Goal: Task Accomplishment & Management: Use online tool/utility

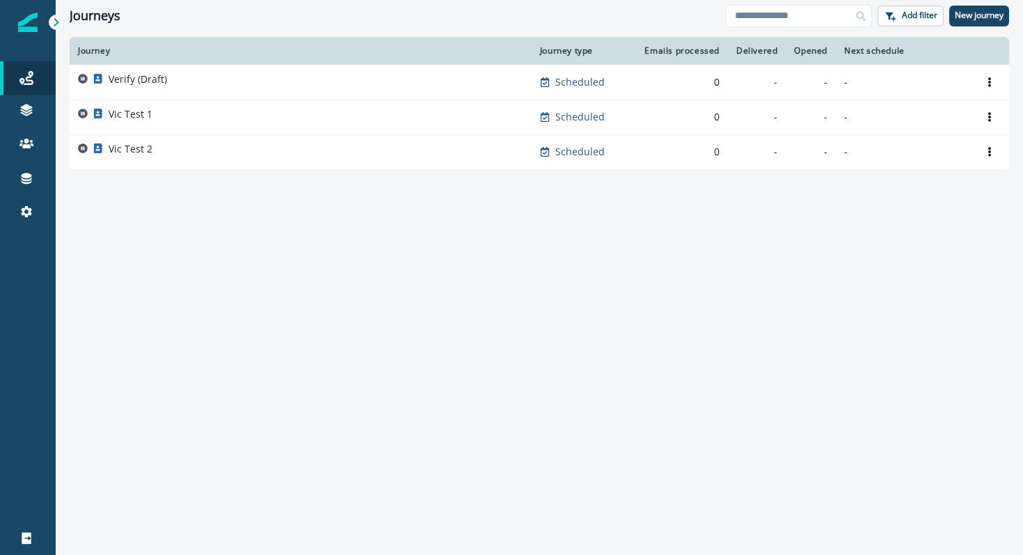
click at [357, 233] on div "Journey Journey type Emails processed Delivered Opened Next schedule Verify (Dr…" at bounding box center [539, 295] width 967 height 516
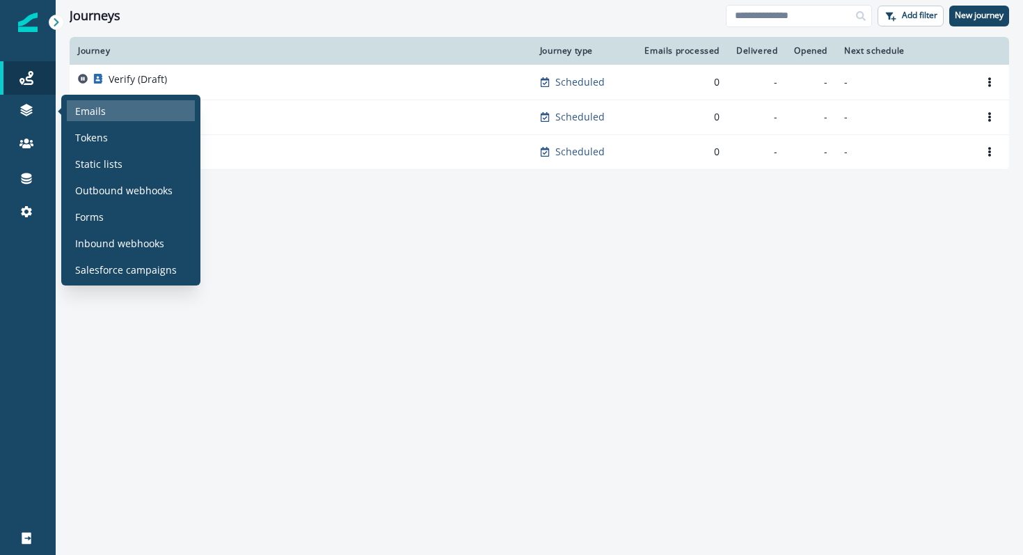
click at [81, 113] on p "Emails" at bounding box center [90, 111] width 31 height 15
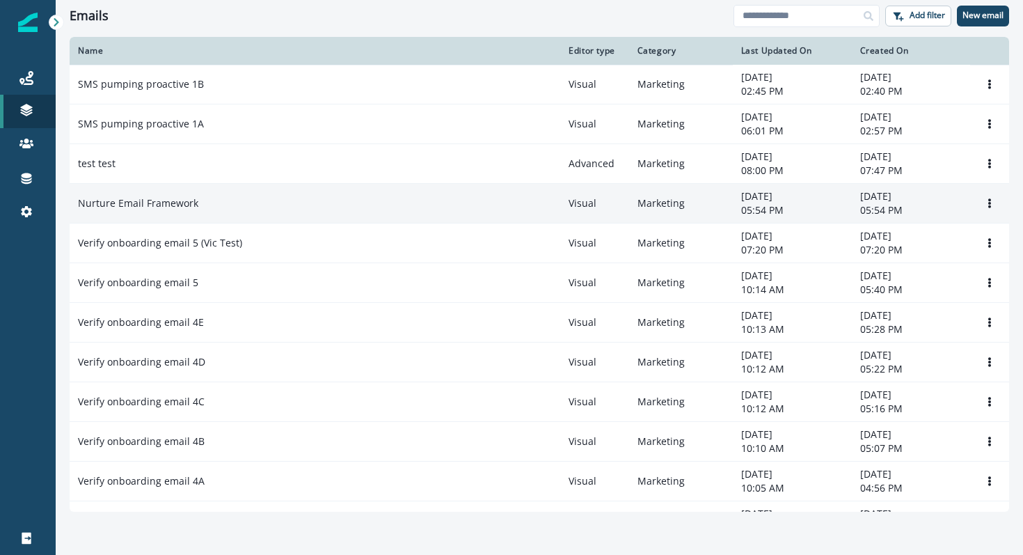
click at [305, 206] on div "Nurture Email Framework" at bounding box center [315, 203] width 474 height 14
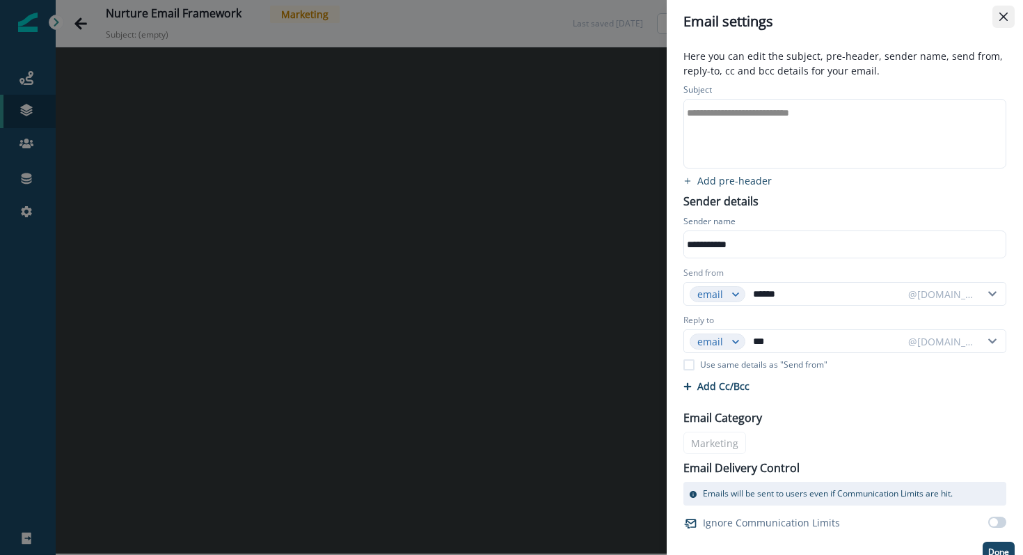
click at [1009, 15] on button "Close" at bounding box center [1004, 17] width 22 height 22
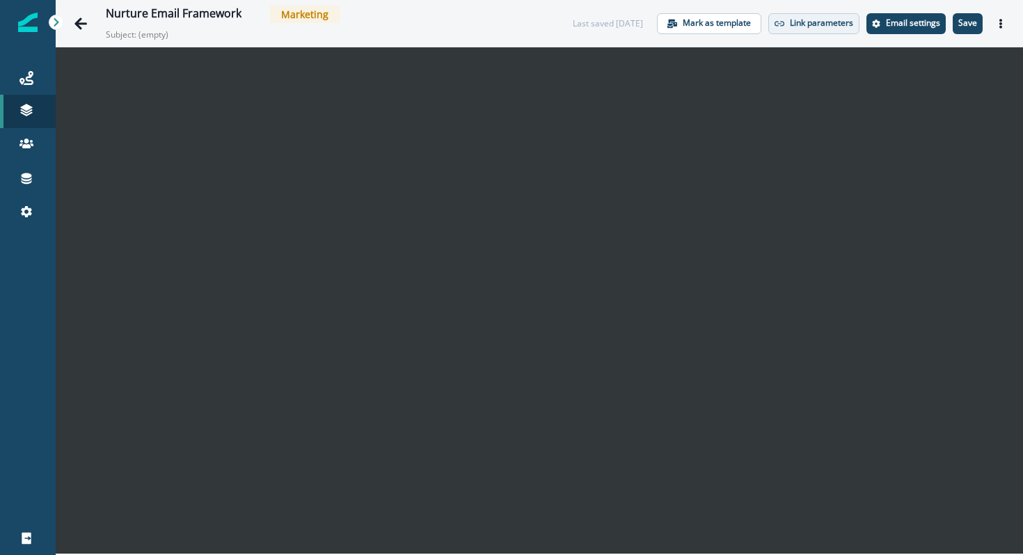
click at [777, 24] on icon "button" at bounding box center [780, 24] width 10 height 10
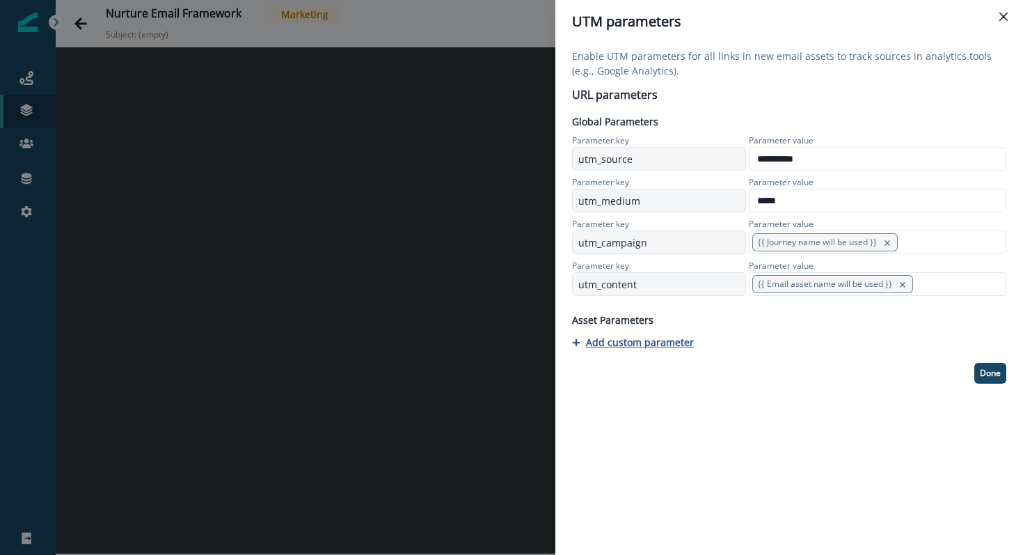
click at [683, 343] on p "Add custom parameter" at bounding box center [640, 341] width 108 height 13
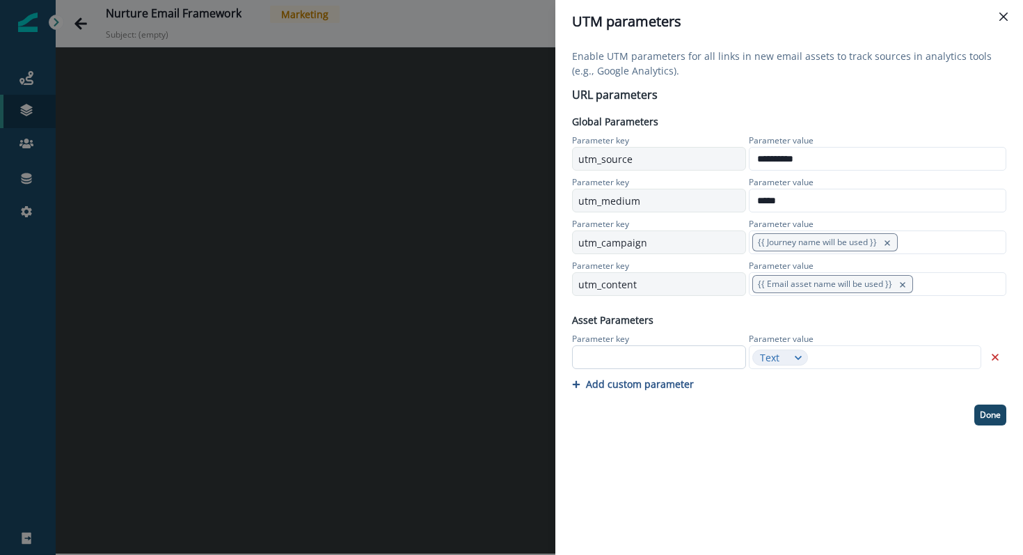
click at [687, 365] on input "text" at bounding box center [659, 357] width 174 height 24
click at [991, 419] on p "Done" at bounding box center [990, 415] width 21 height 10
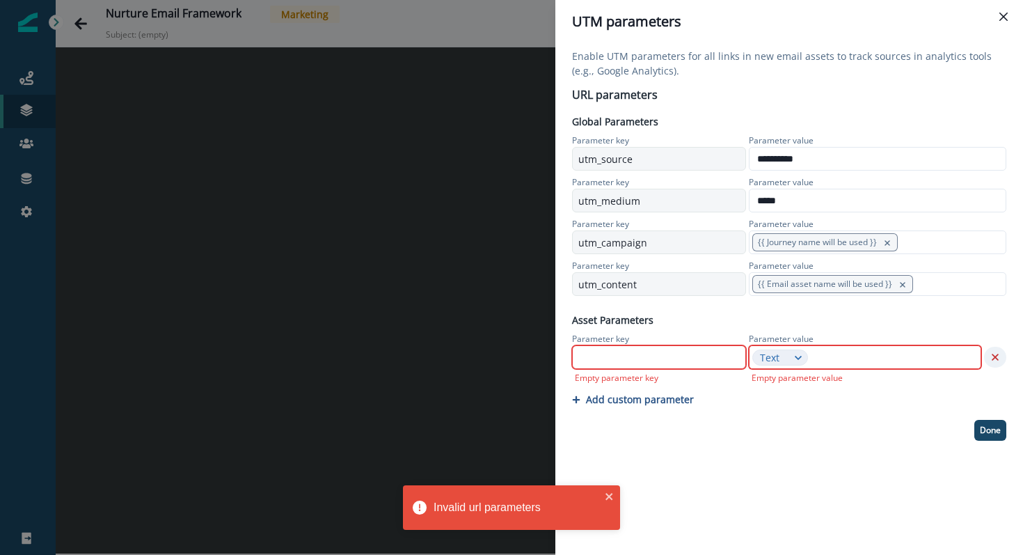
click at [995, 356] on icon "Remove" at bounding box center [995, 357] width 13 height 13
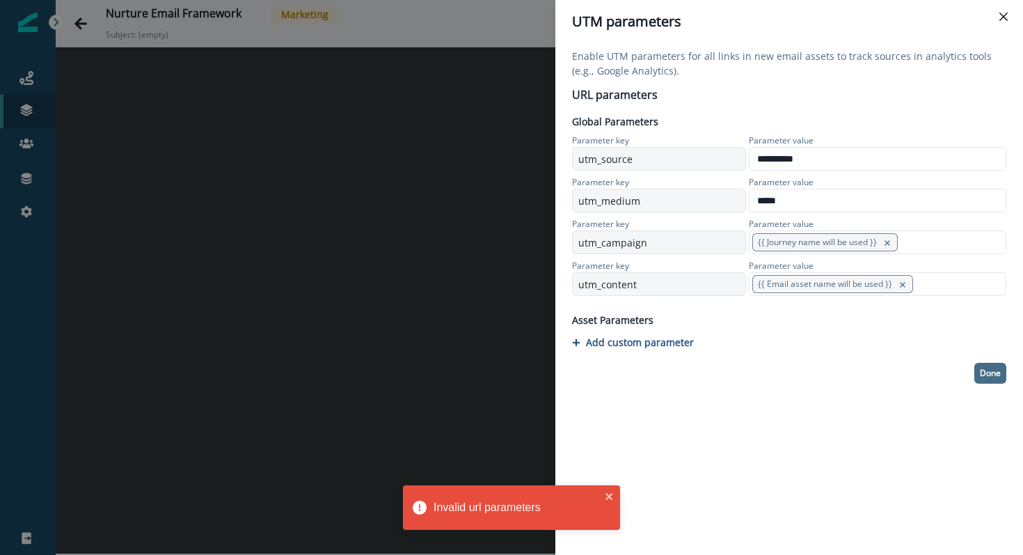
click at [999, 364] on button "Done" at bounding box center [990, 373] width 32 height 21
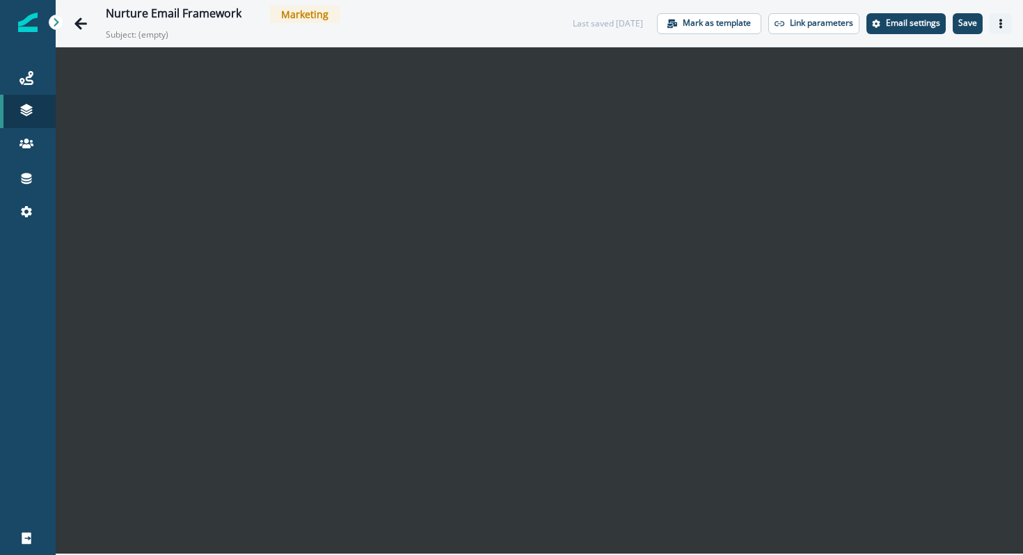
click at [997, 23] on icon "Actions" at bounding box center [1001, 24] width 10 height 10
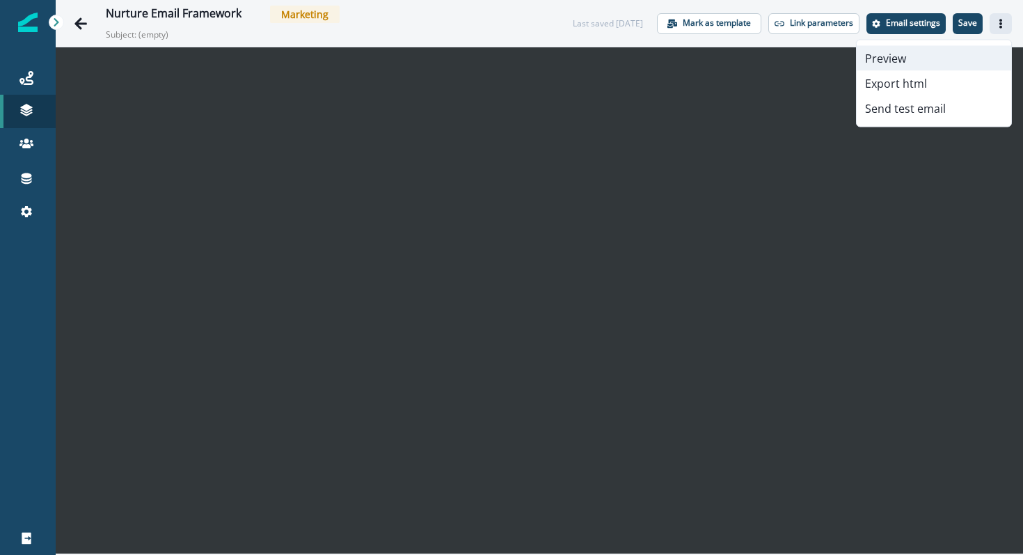
click at [944, 48] on button "Preview" at bounding box center [934, 58] width 155 height 25
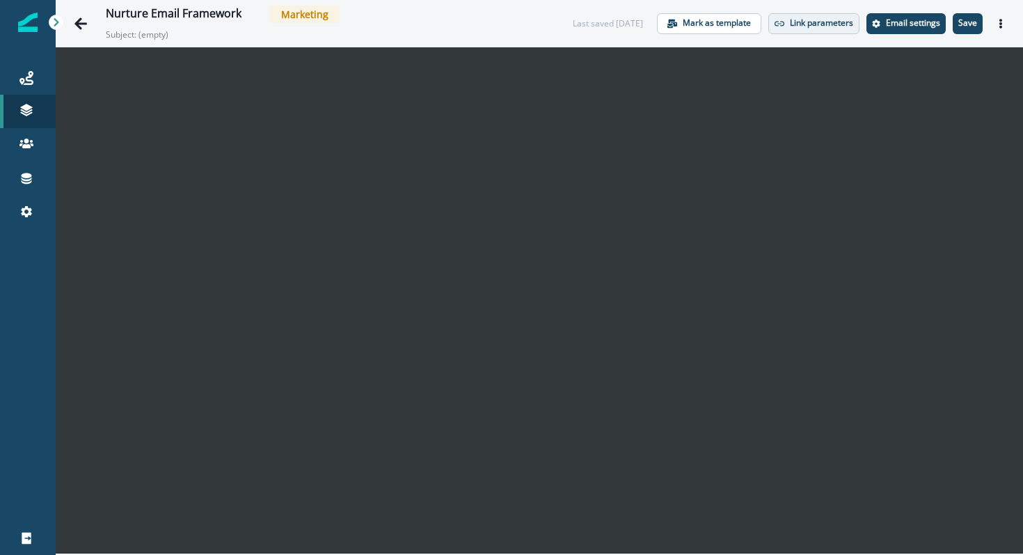
click at [819, 19] on p "Link parameters" at bounding box center [821, 23] width 63 height 10
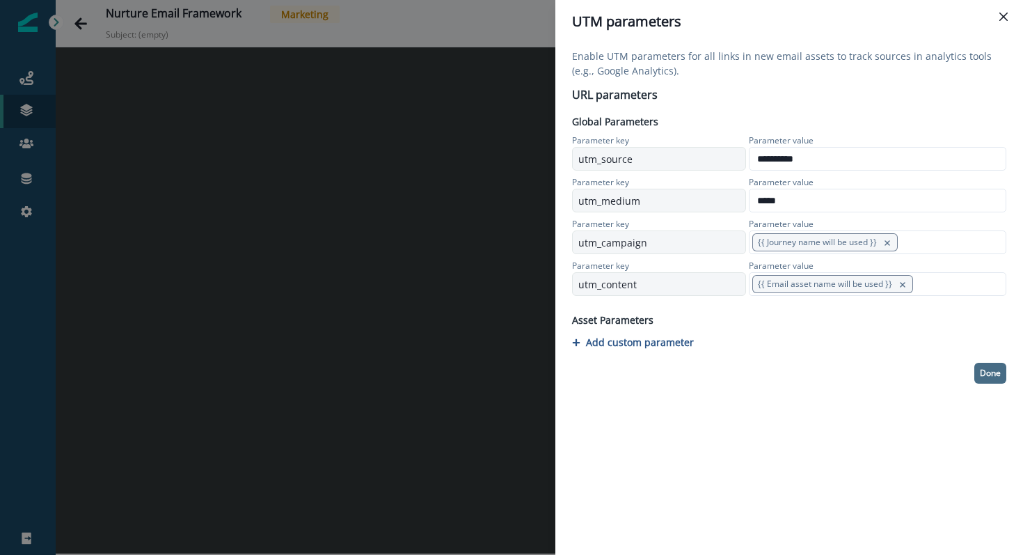
click at [985, 370] on p "Done" at bounding box center [990, 373] width 21 height 10
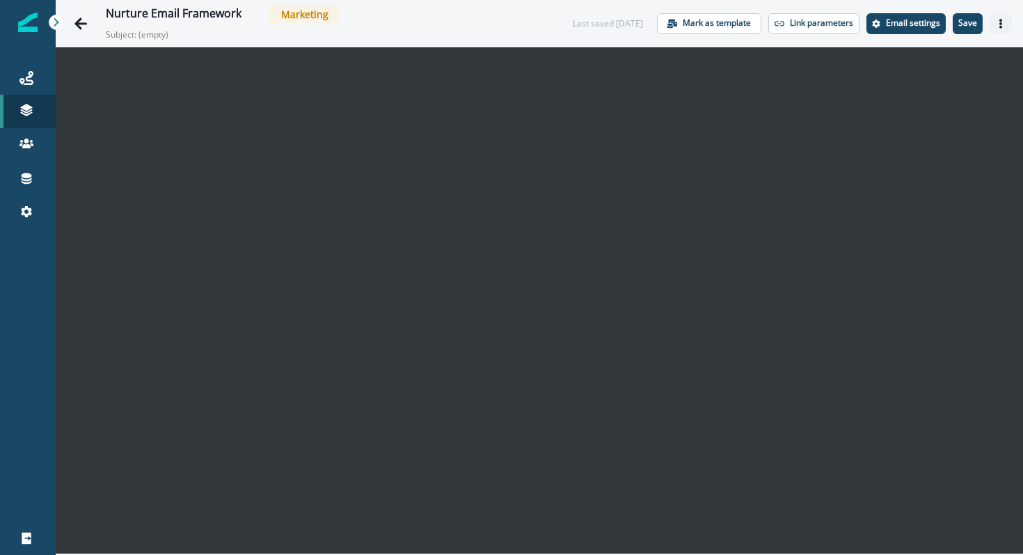
click at [1002, 24] on icon "Actions" at bounding box center [1000, 24] width 3 height 10
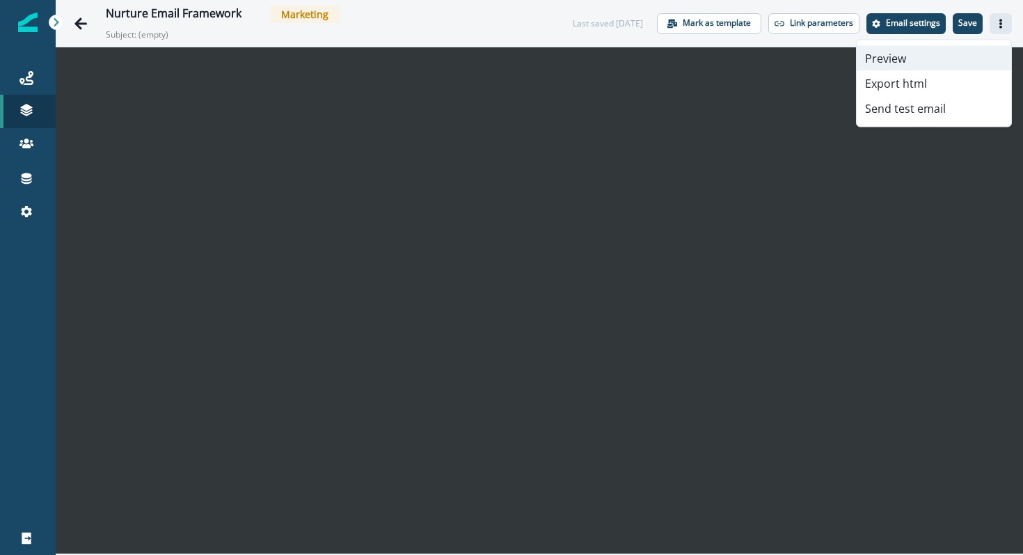
click at [949, 56] on button "Preview" at bounding box center [934, 58] width 155 height 25
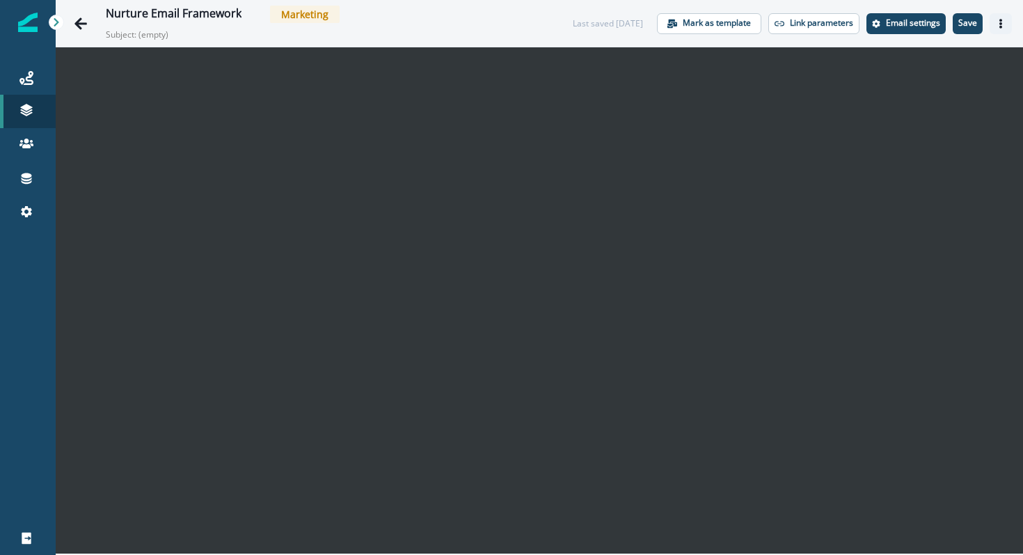
click at [998, 26] on icon "Actions" at bounding box center [1001, 24] width 10 height 10
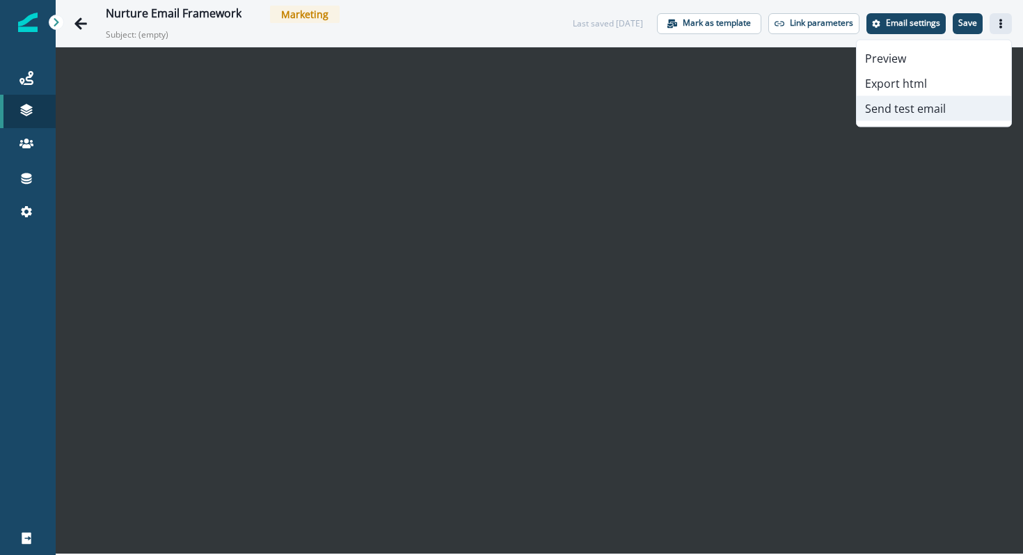
click at [922, 100] on button "Send test email" at bounding box center [934, 108] width 155 height 25
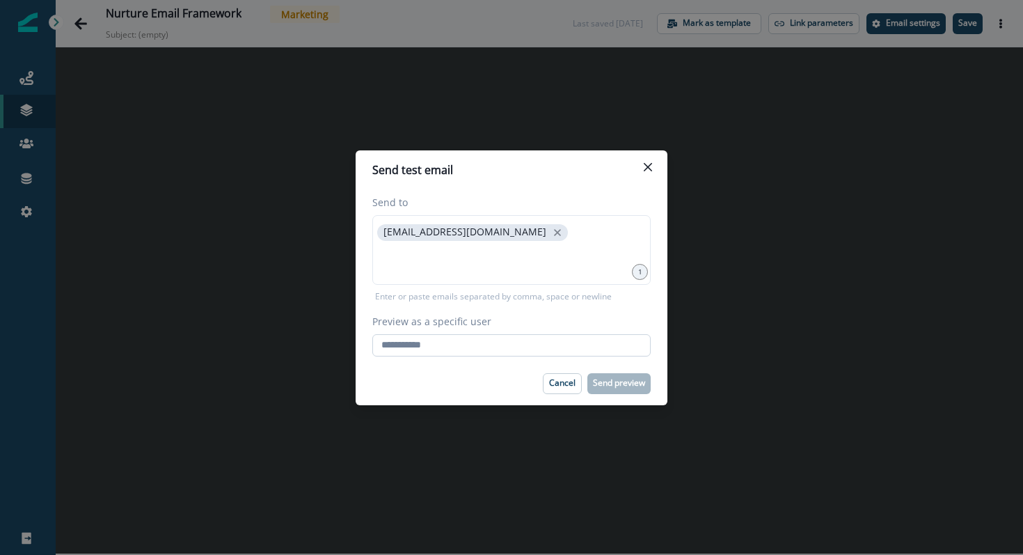
click at [422, 349] on input "Preview as a specific user" at bounding box center [511, 345] width 278 height 22
type input "**********"
click at [638, 300] on div "Enter or paste emails separated by comma, space or newline" at bounding box center [511, 294] width 278 height 18
click at [623, 381] on p "Send preview" at bounding box center [619, 383] width 52 height 10
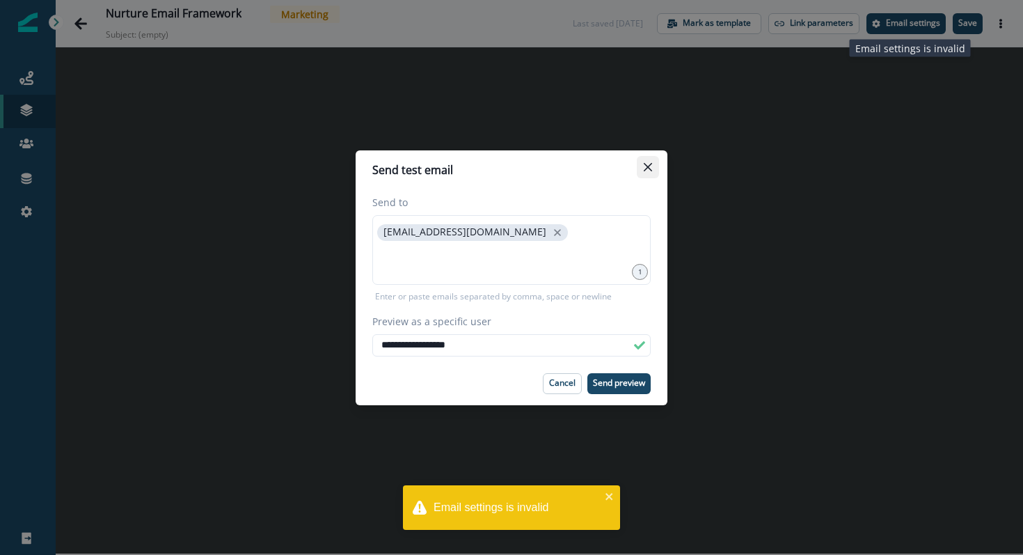
click at [651, 161] on button "Close" at bounding box center [648, 167] width 22 height 22
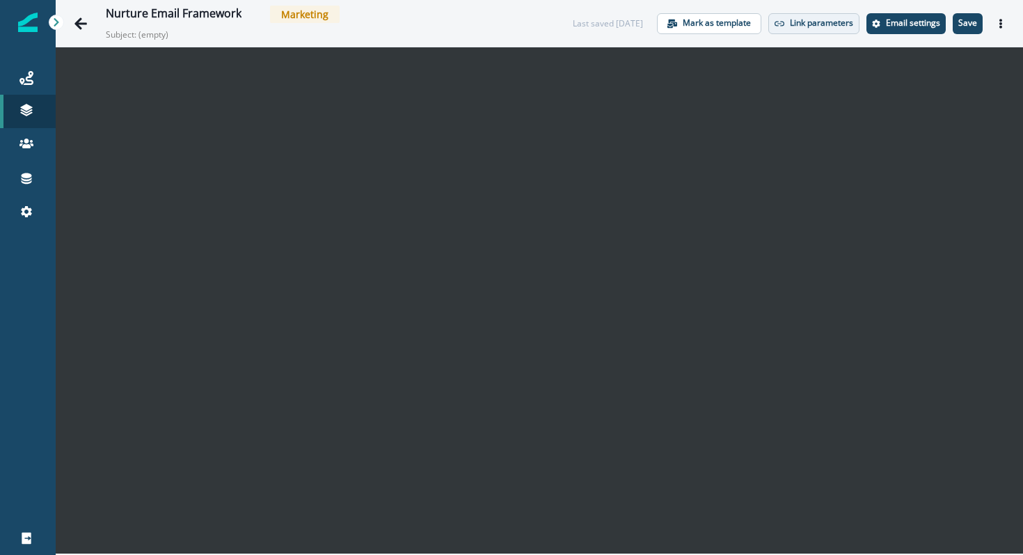
click at [818, 15] on button "Link parameters" at bounding box center [813, 23] width 91 height 21
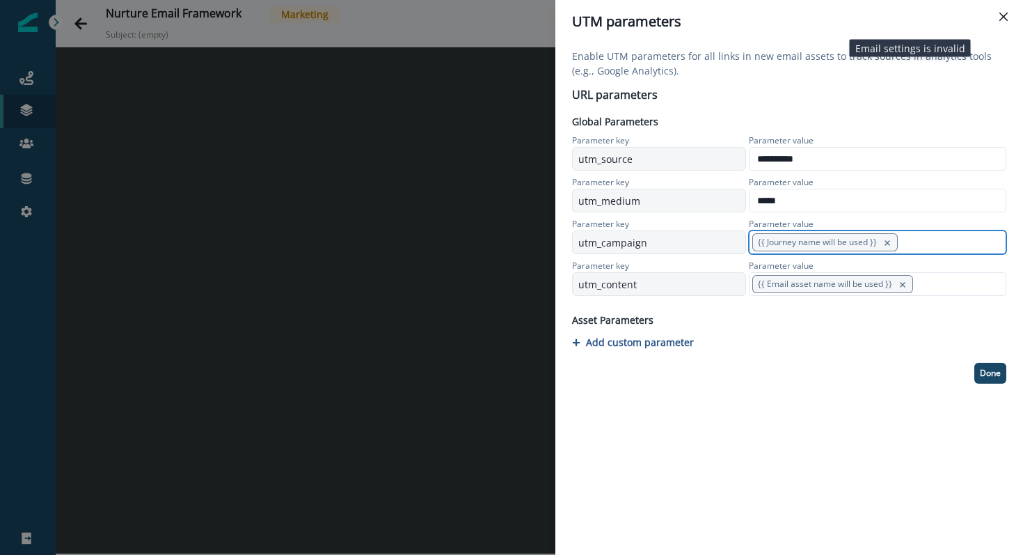
click at [913, 240] on input at bounding box center [953, 242] width 106 height 22
click at [886, 244] on icon "remove-button" at bounding box center [887, 242] width 5 height 5
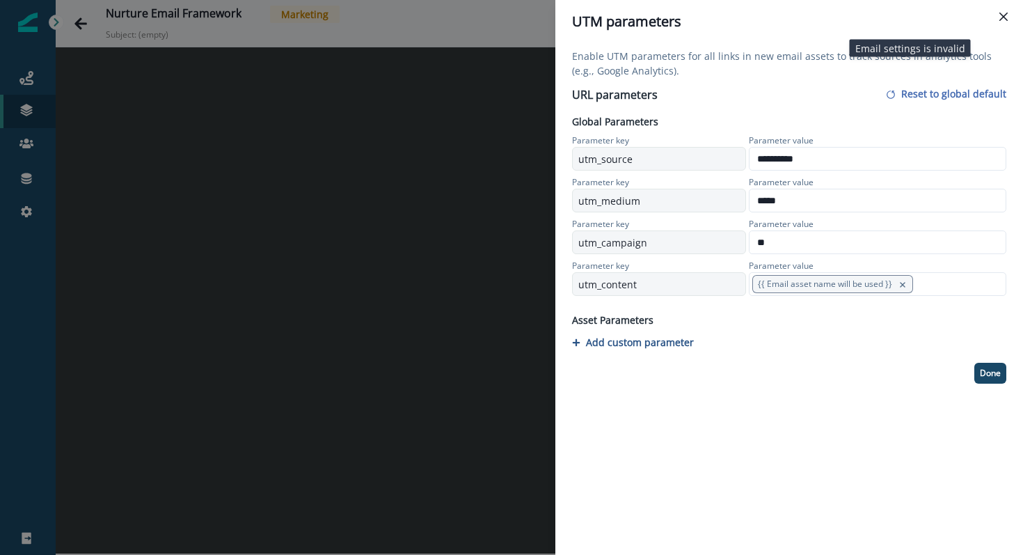
type input "*"
click at [960, 95] on p "Reset to global default" at bounding box center [953, 93] width 105 height 13
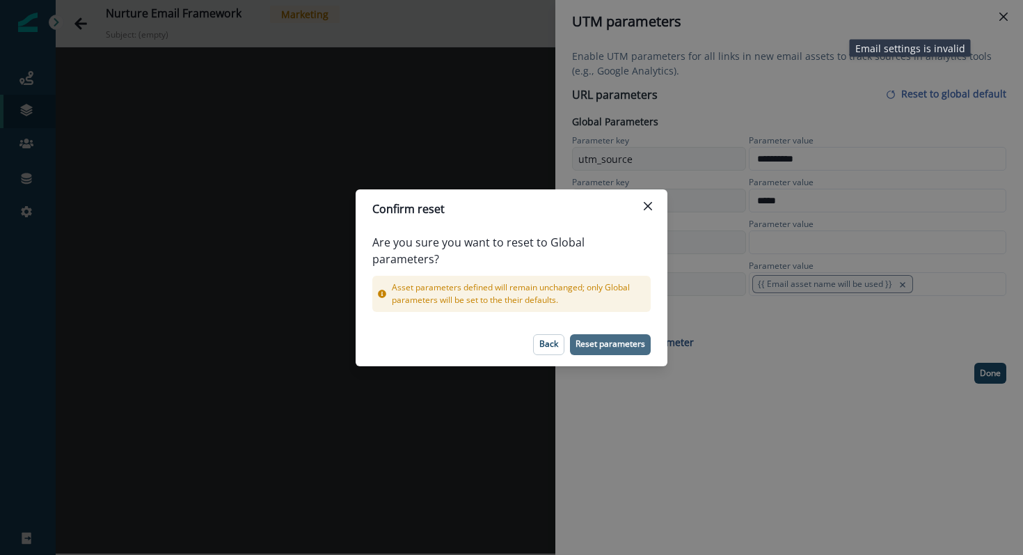
click at [605, 339] on p "Reset parameters" at bounding box center [611, 344] width 70 height 10
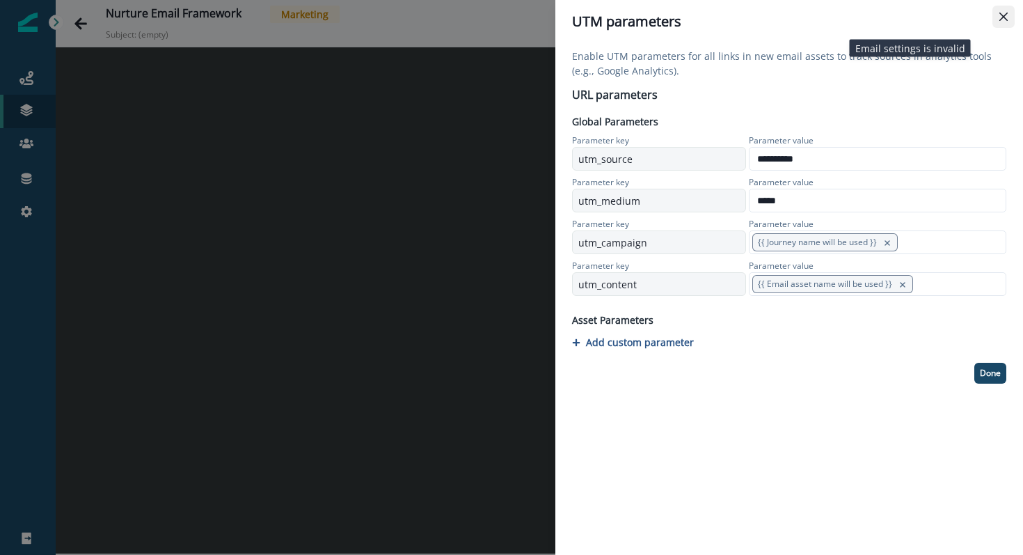
click at [1006, 21] on button "Close" at bounding box center [1004, 17] width 22 height 22
